Goal: Information Seeking & Learning: Check status

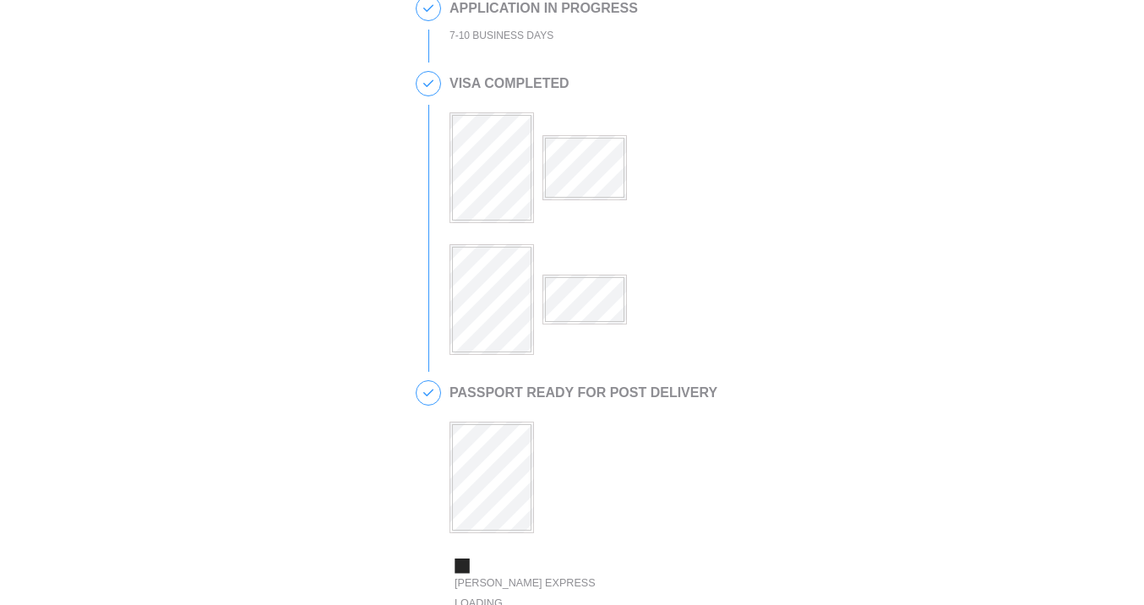
scroll to position [427, 0]
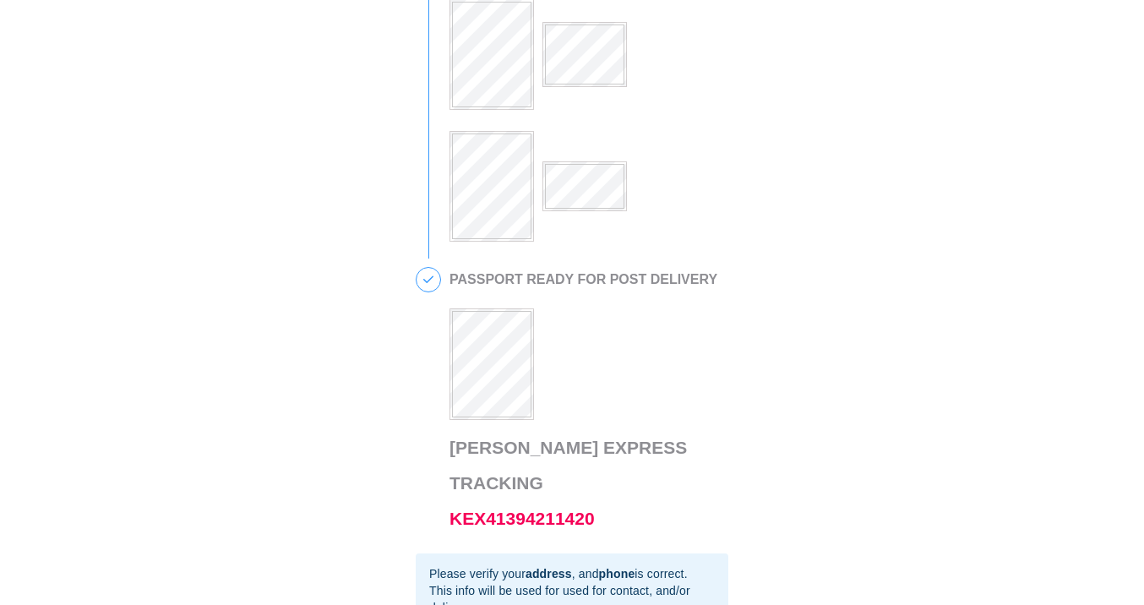
scroll to position [515, 0]
